Goal: Use online tool/utility: Utilize a website feature to perform a specific function

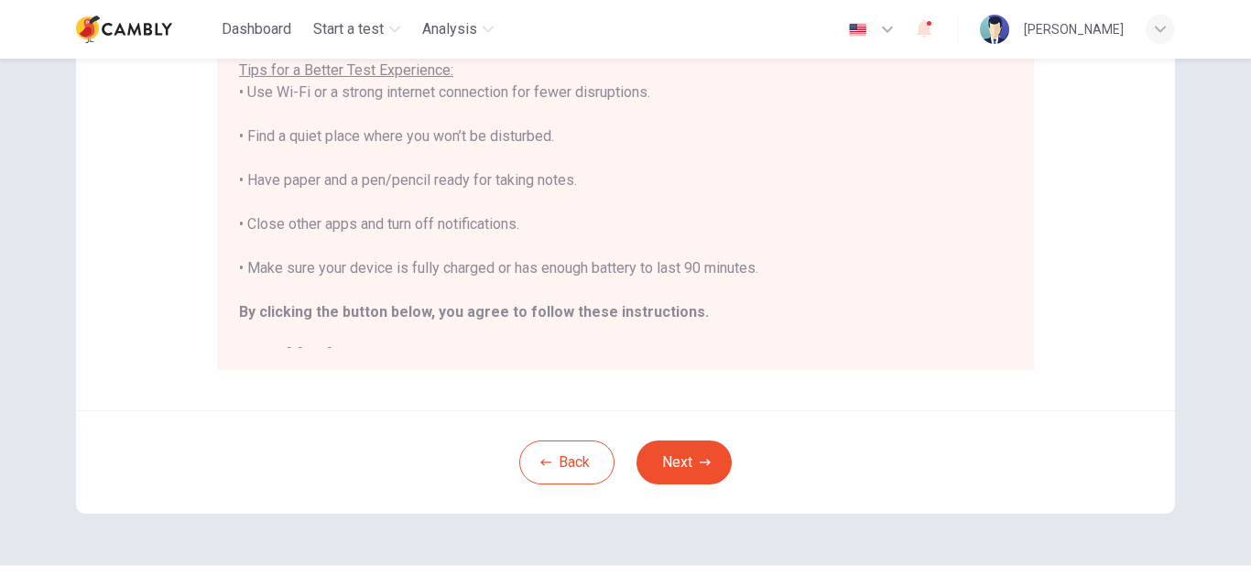
scroll to position [431, 0]
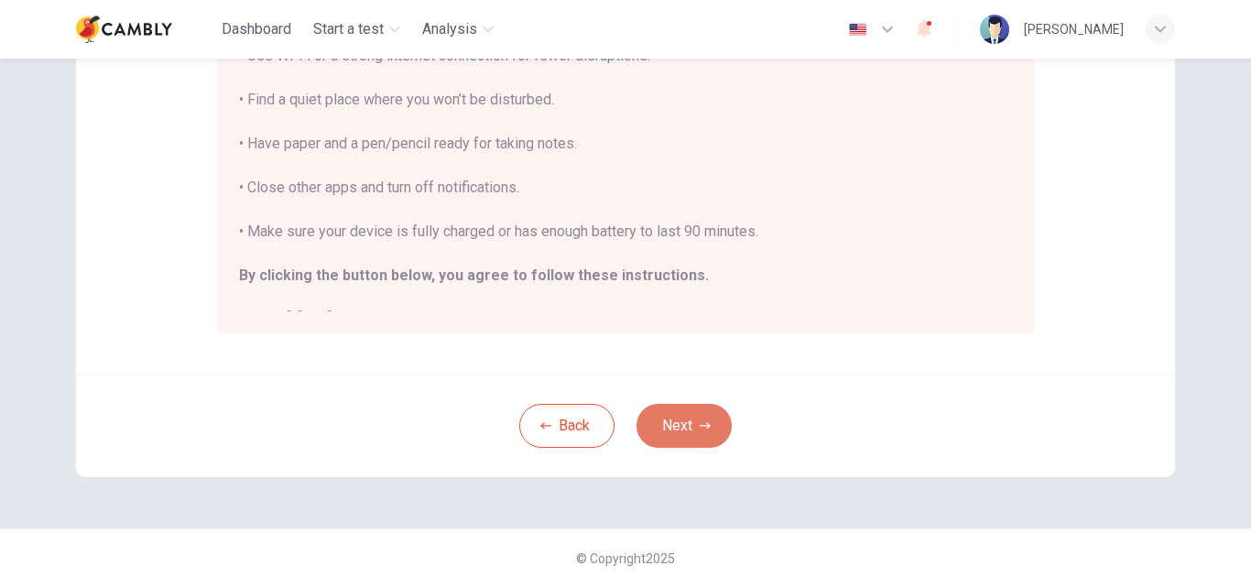
click at [688, 435] on button "Next" at bounding box center [684, 426] width 95 height 44
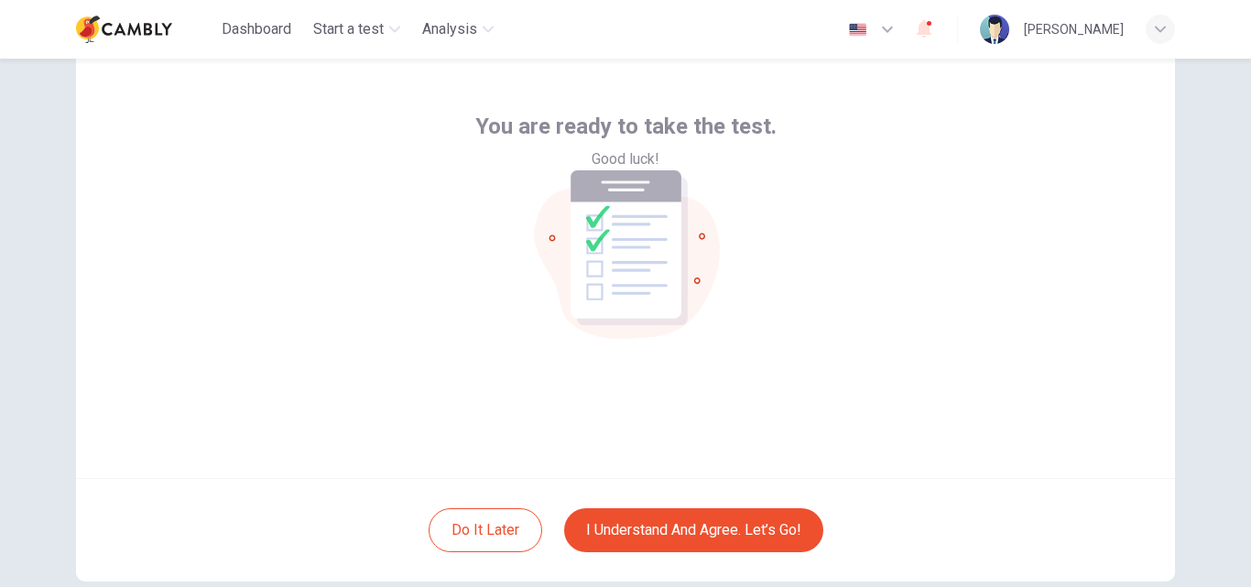
scroll to position [71, 0]
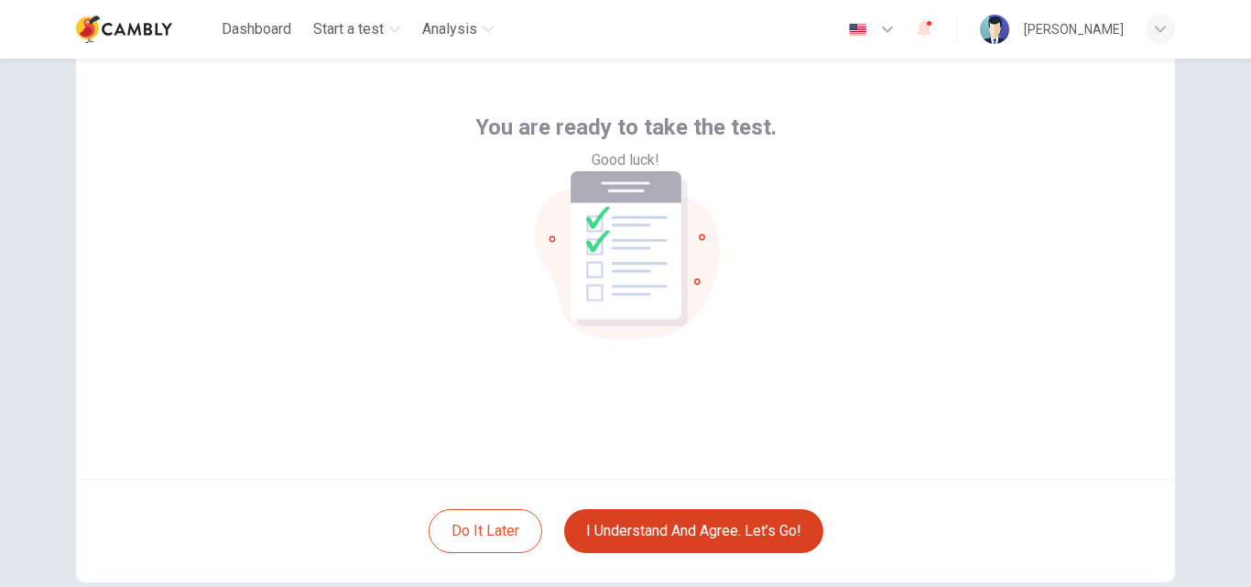
click at [740, 526] on button "I understand and agree. Let’s go!" at bounding box center [693, 531] width 259 height 44
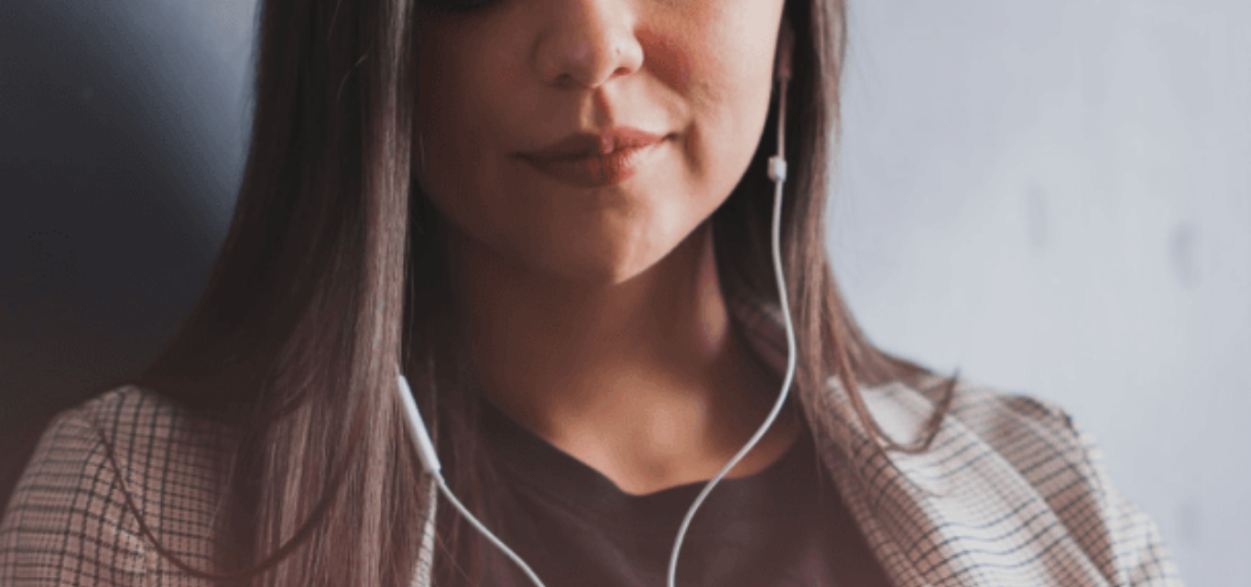
scroll to position [129, 0]
click at [52, 94] on button "Continue" at bounding box center [26, 128] width 52 height 69
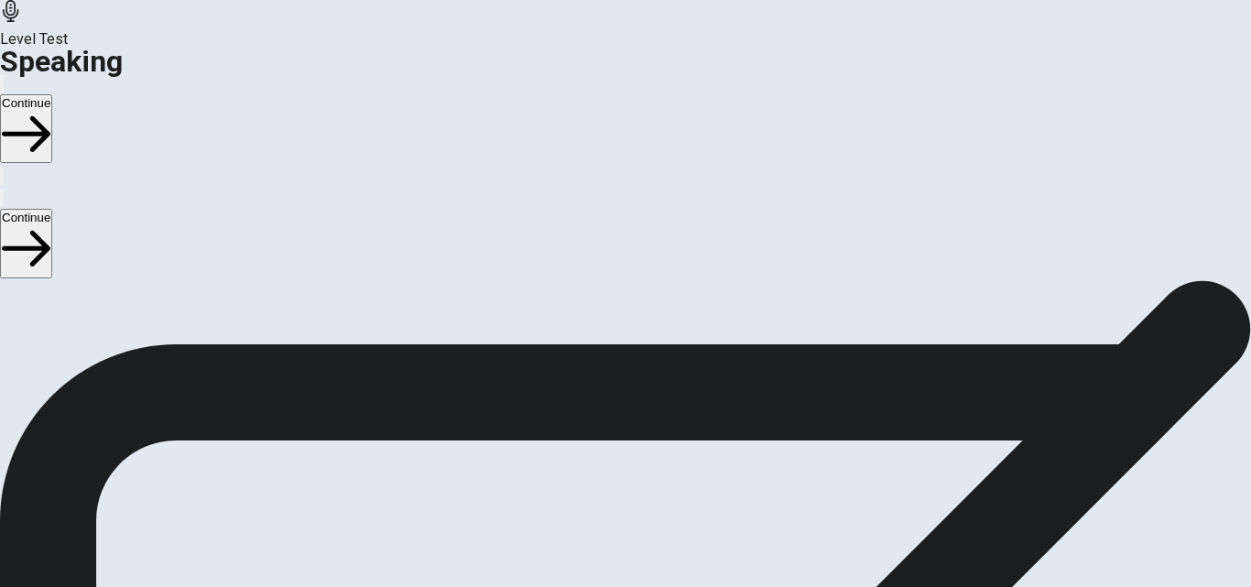
click at [640, 477] on icon at bounding box center [623, 489] width 35 height 25
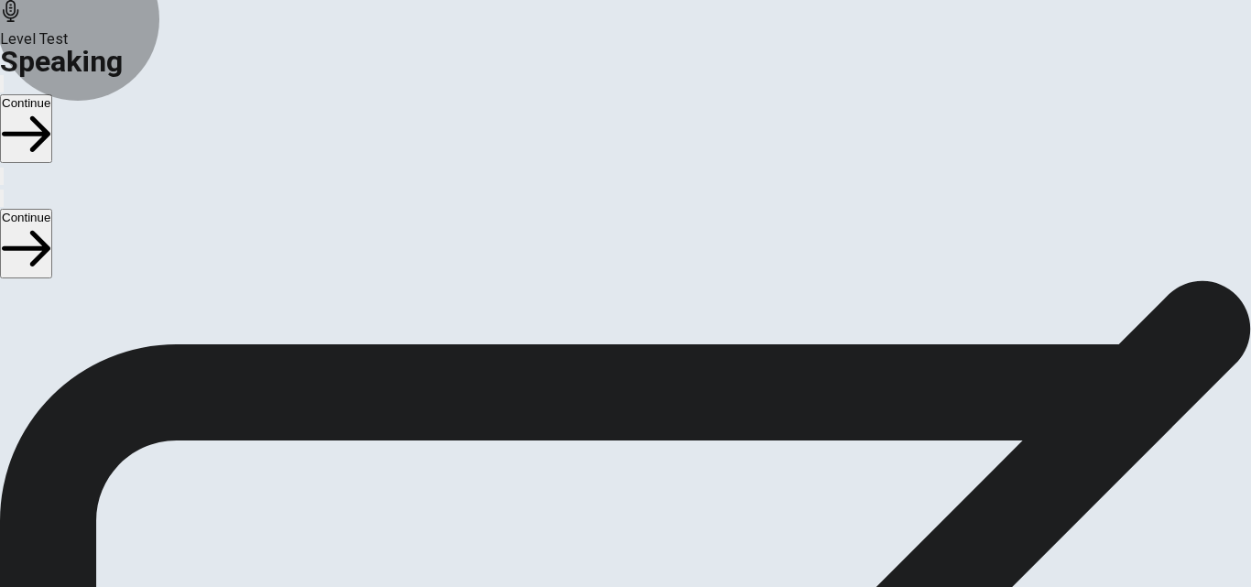
click at [664, 516] on button "Record Again" at bounding box center [625, 561] width 77 height 90
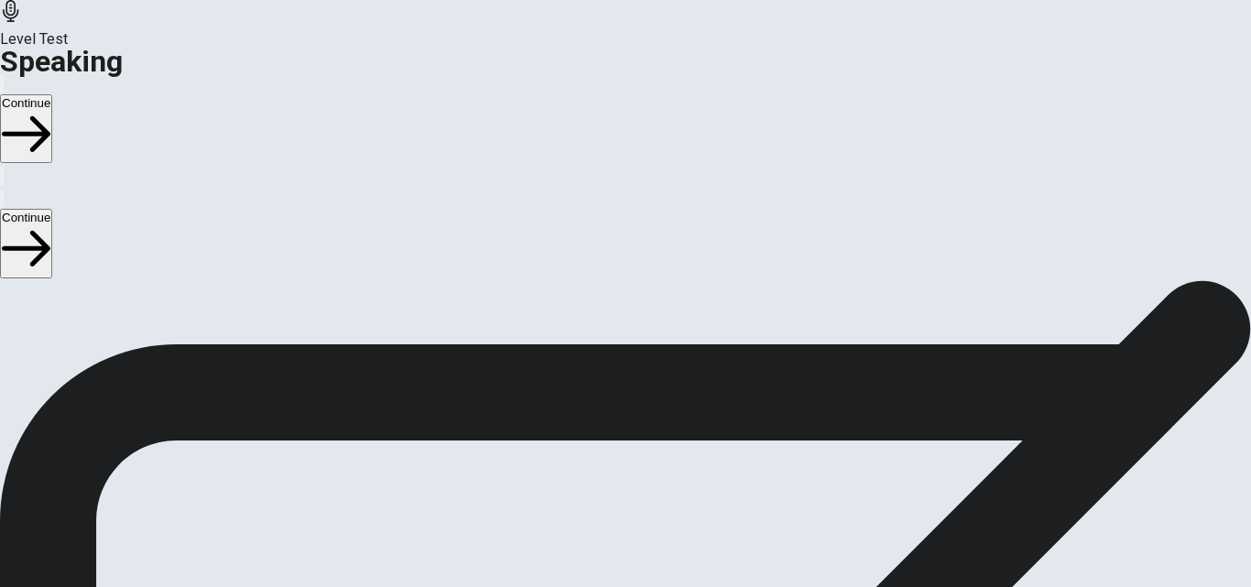
click at [659, 464] on div "Stop Recording" at bounding box center [626, 580] width 65 height 233
click at [623, 531] on icon "Play Audio" at bounding box center [614, 542] width 17 height 22
drag, startPoint x: 1241, startPoint y: 315, endPoint x: 1250, endPoint y: 399, distance: 83.9
click at [1250, 280] on div "Checking the Microphone Check if your microphone works here. Record your voice.…" at bounding box center [625, 280] width 1251 height 0
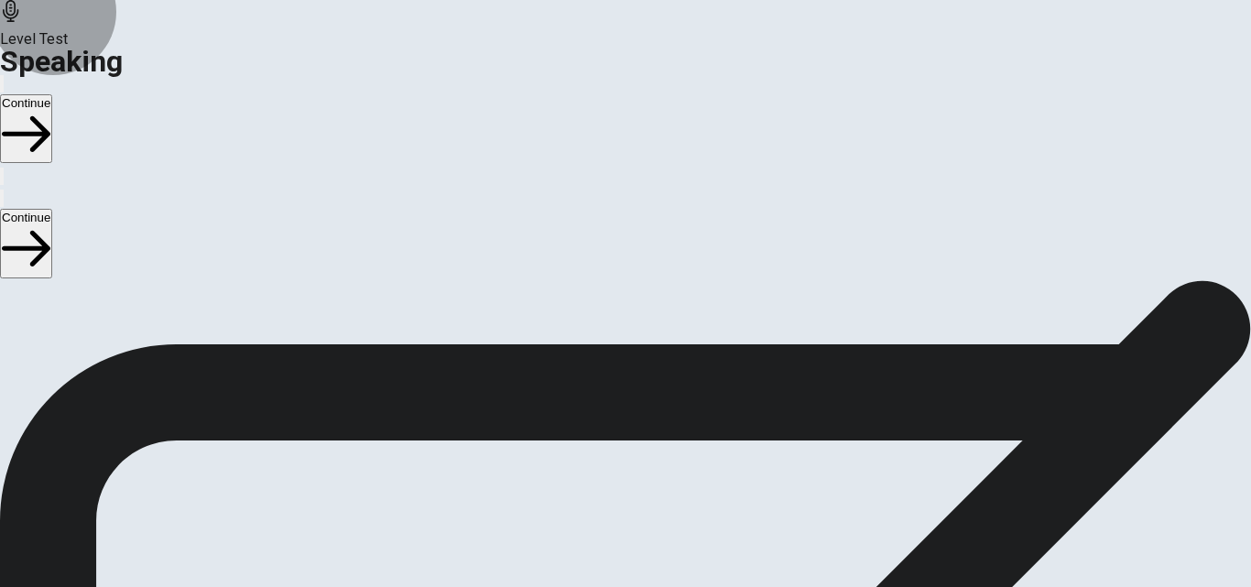
click at [52, 94] on button "Continue" at bounding box center [26, 128] width 52 height 69
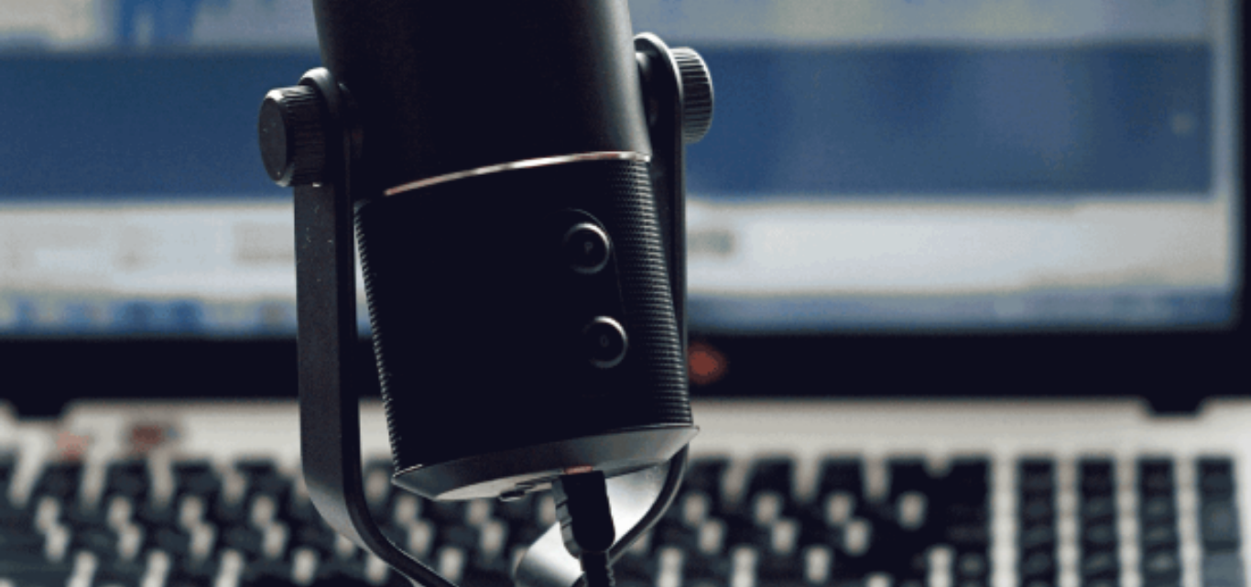
scroll to position [88, 0]
click at [52, 94] on button "Continue" at bounding box center [26, 128] width 52 height 69
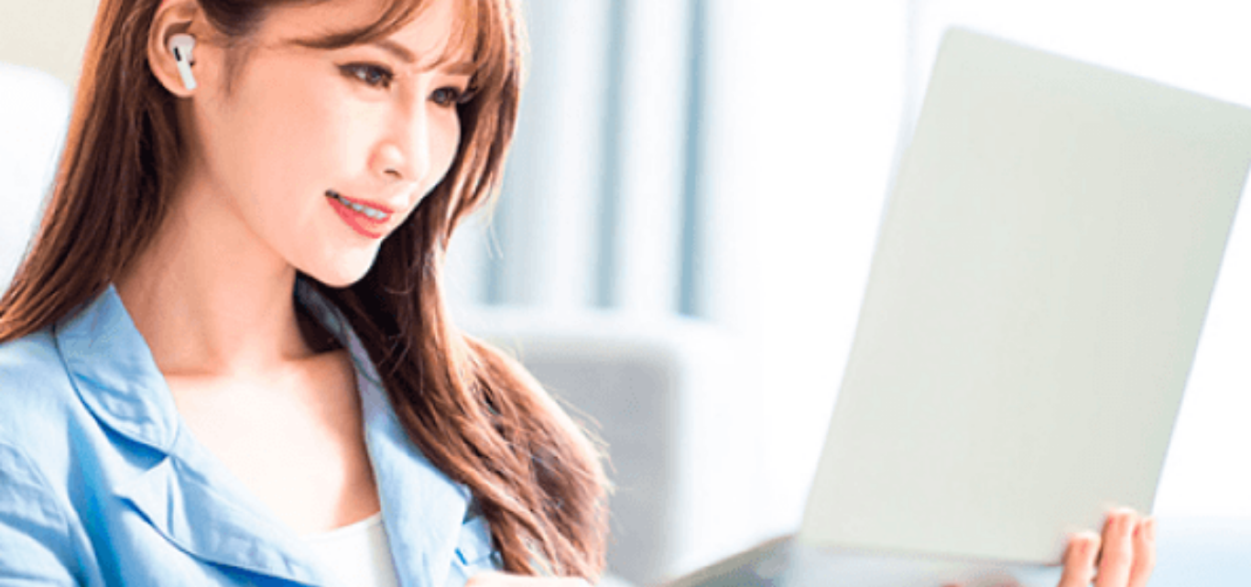
drag, startPoint x: 1240, startPoint y: 226, endPoint x: 1243, endPoint y: 252, distance: 25.8
click at [1243, 138] on div "Please Listen Carefully © Copyright 2025" at bounding box center [625, 138] width 1251 height 0
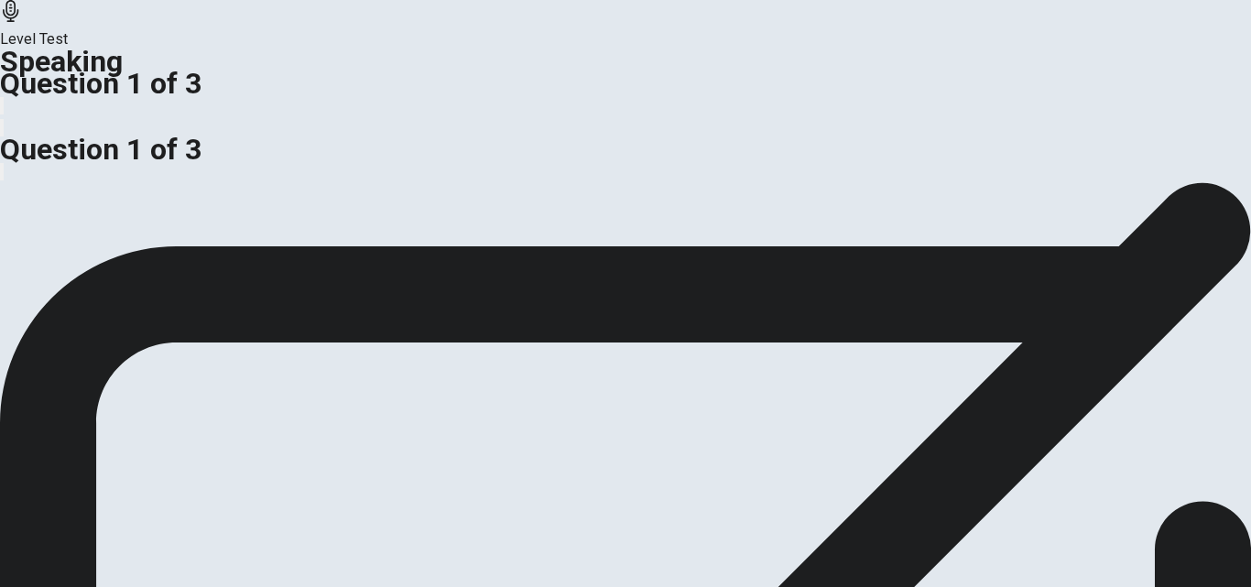
scroll to position [180, 0]
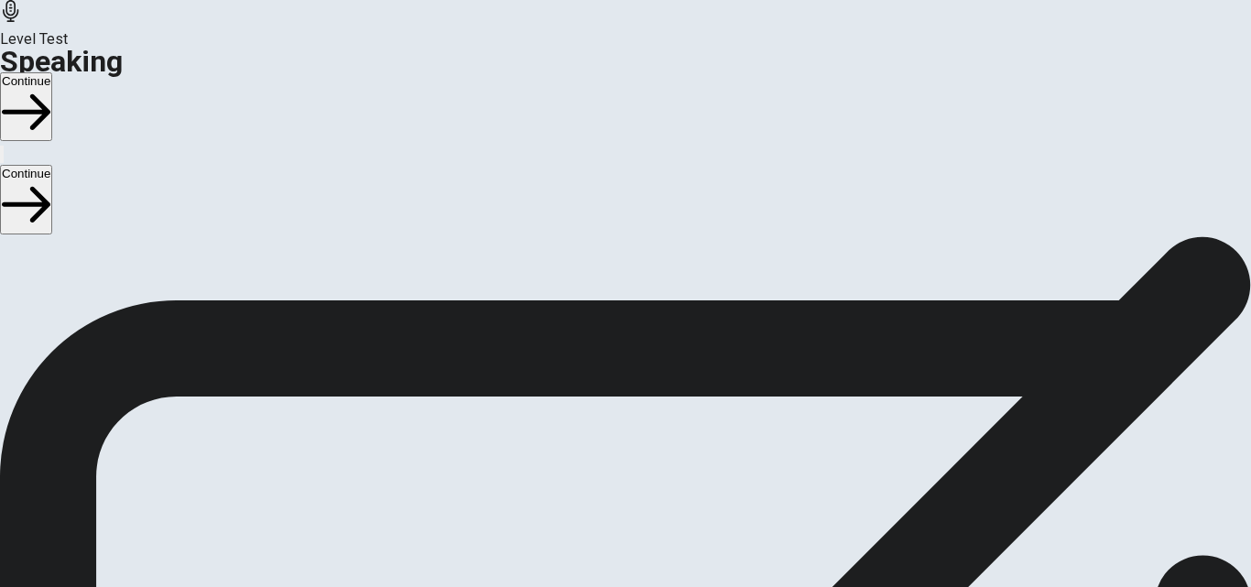
scroll to position [80, 0]
click at [52, 72] on button "Continue" at bounding box center [26, 106] width 52 height 69
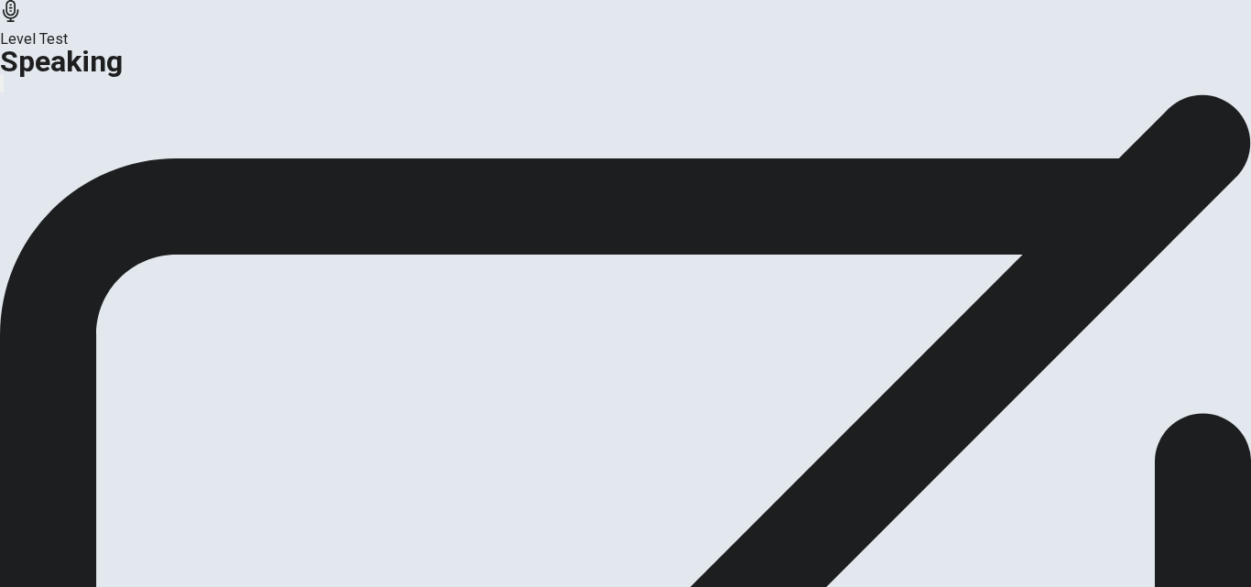
click at [146, 149] on button "Continue" at bounding box center [108, 137] width 74 height 25
